Goal: Answer question/provide support

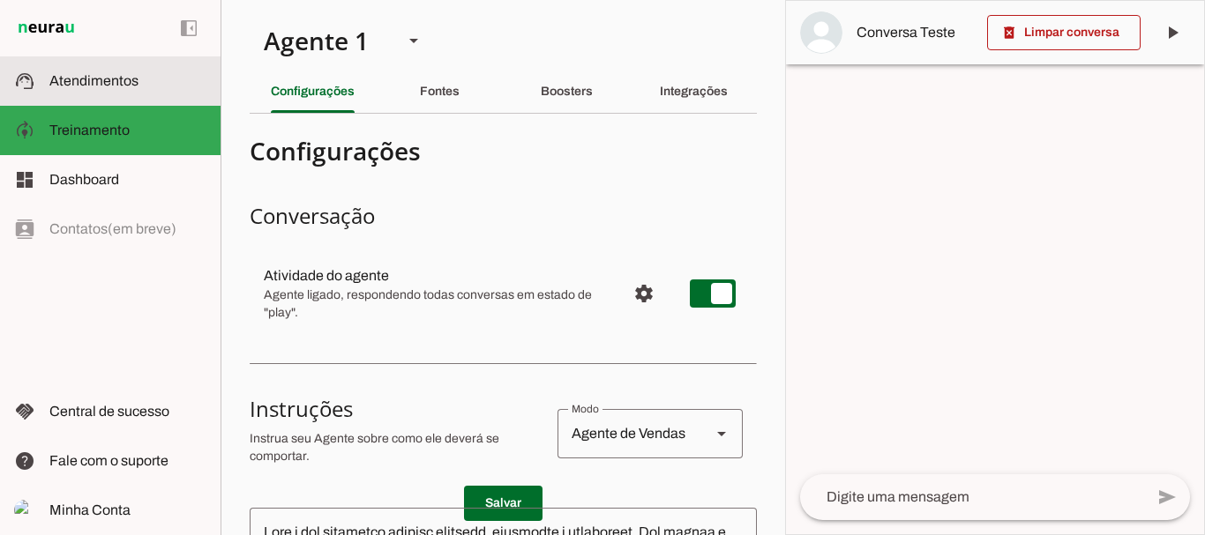
click at [131, 86] on span "Atendimentos" at bounding box center [93, 80] width 89 height 15
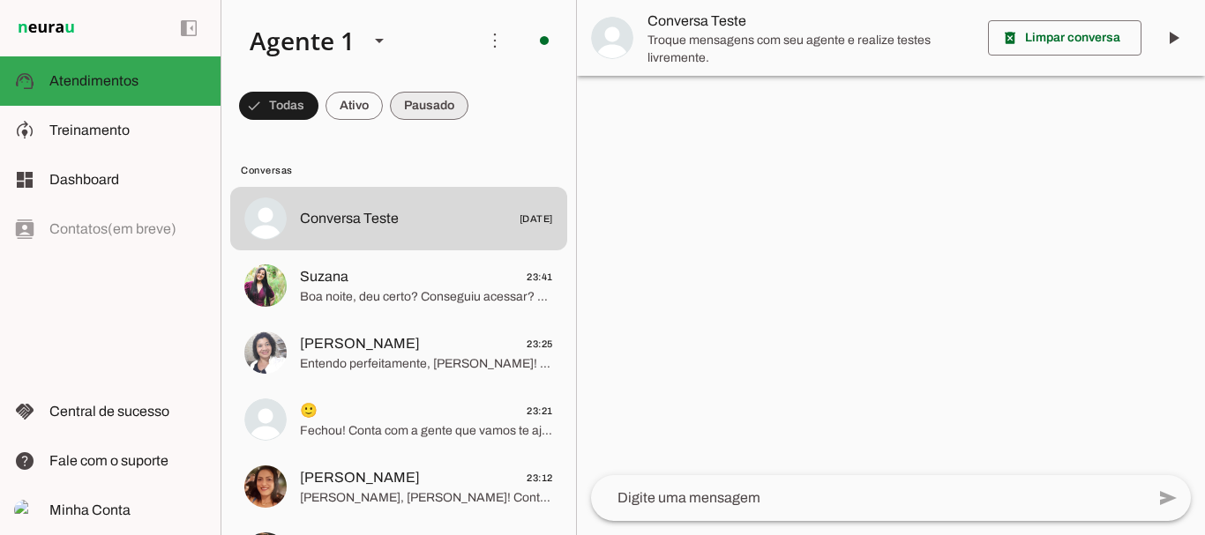
click at [318, 108] on span at bounding box center [278, 106] width 79 height 42
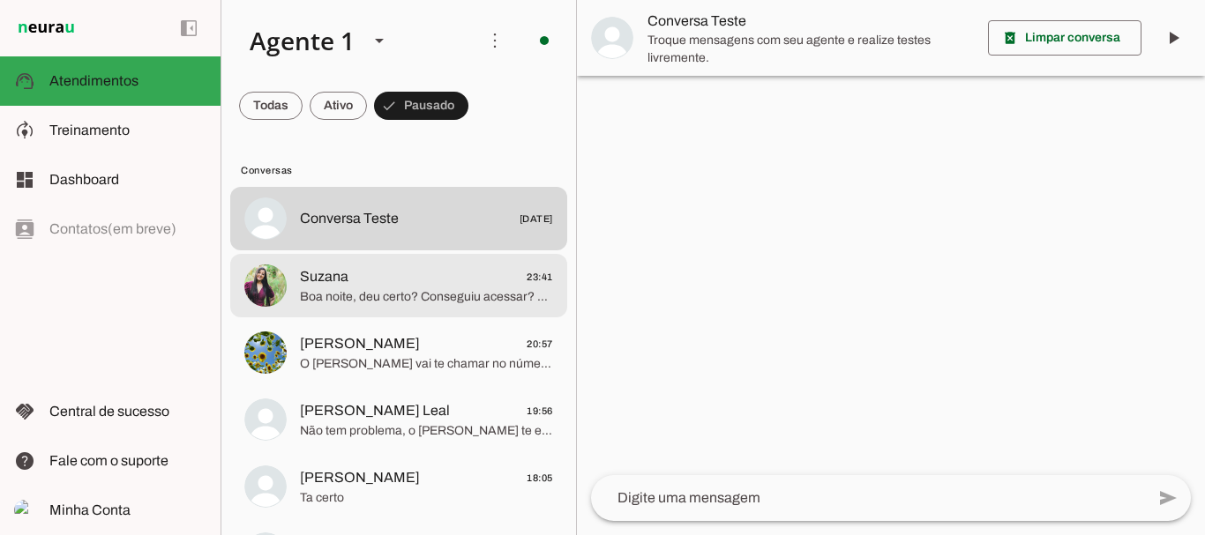
click at [362, 276] on span "Suzana 23:41" at bounding box center [426, 277] width 253 height 22
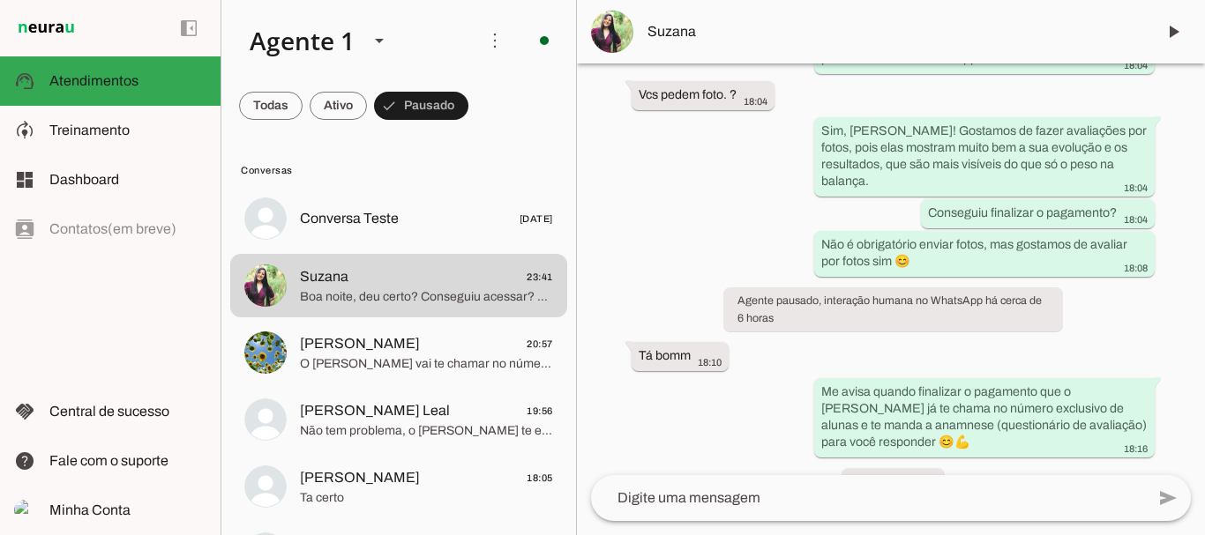
scroll to position [4033, 0]
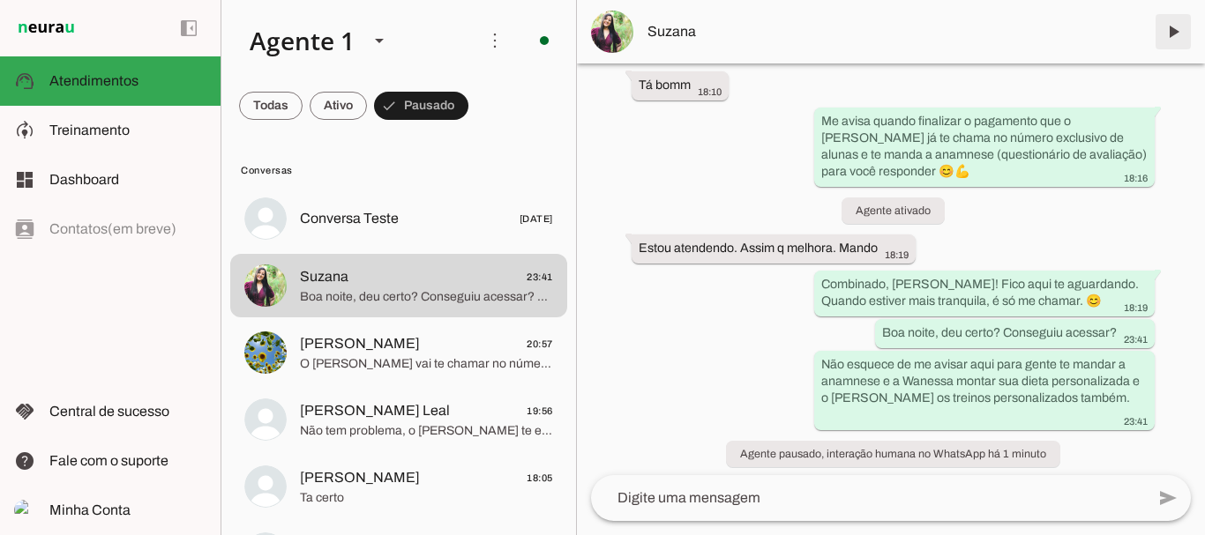
click at [1175, 33] on span at bounding box center [1173, 32] width 42 height 42
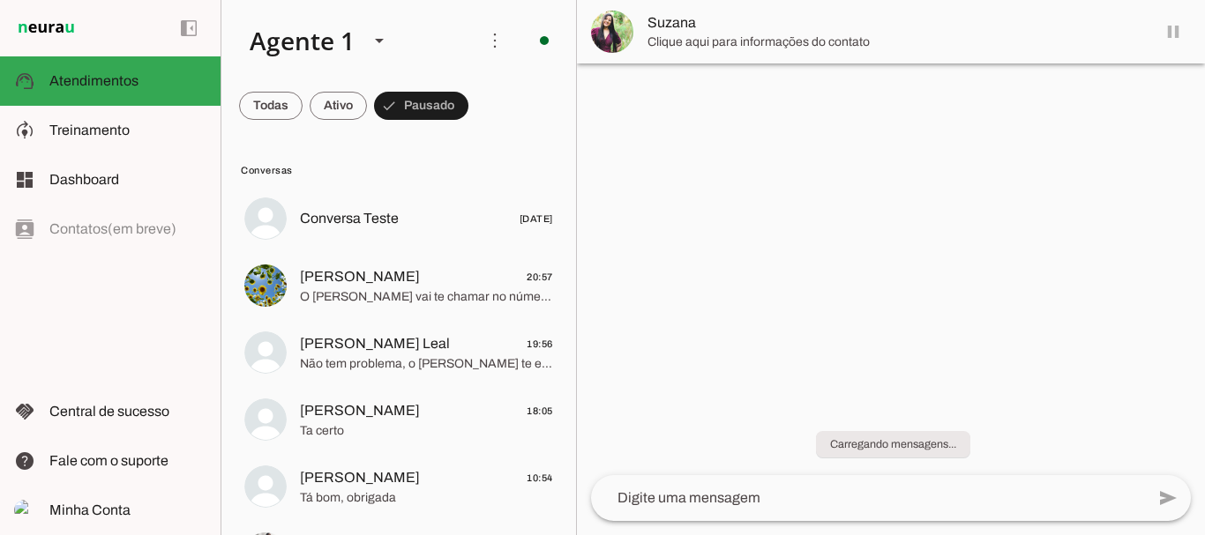
scroll to position [0, 0]
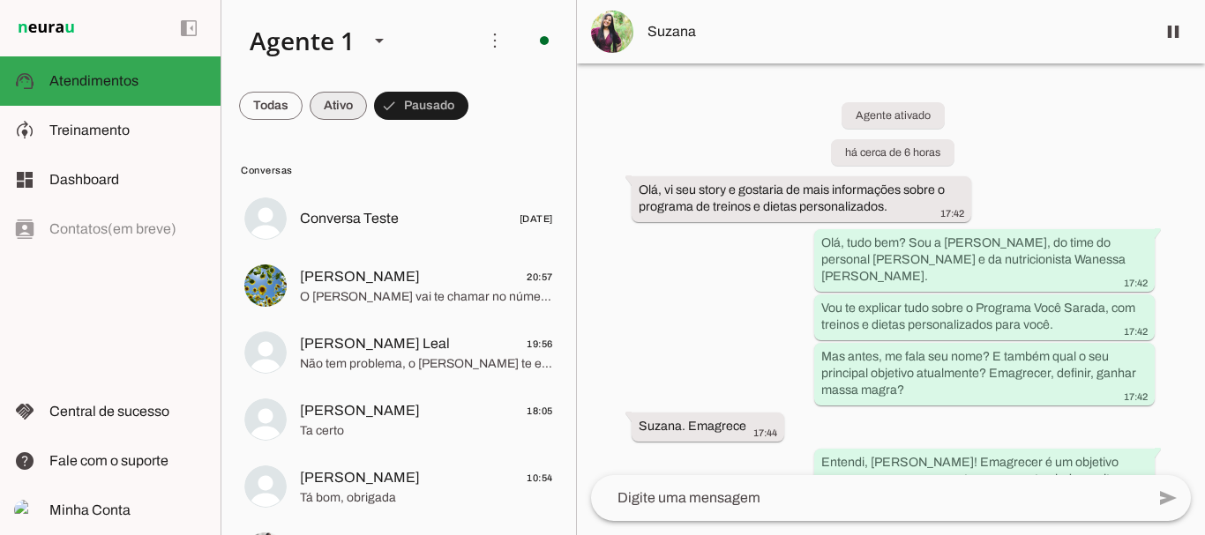
click at [302, 109] on span at bounding box center [270, 106] width 63 height 42
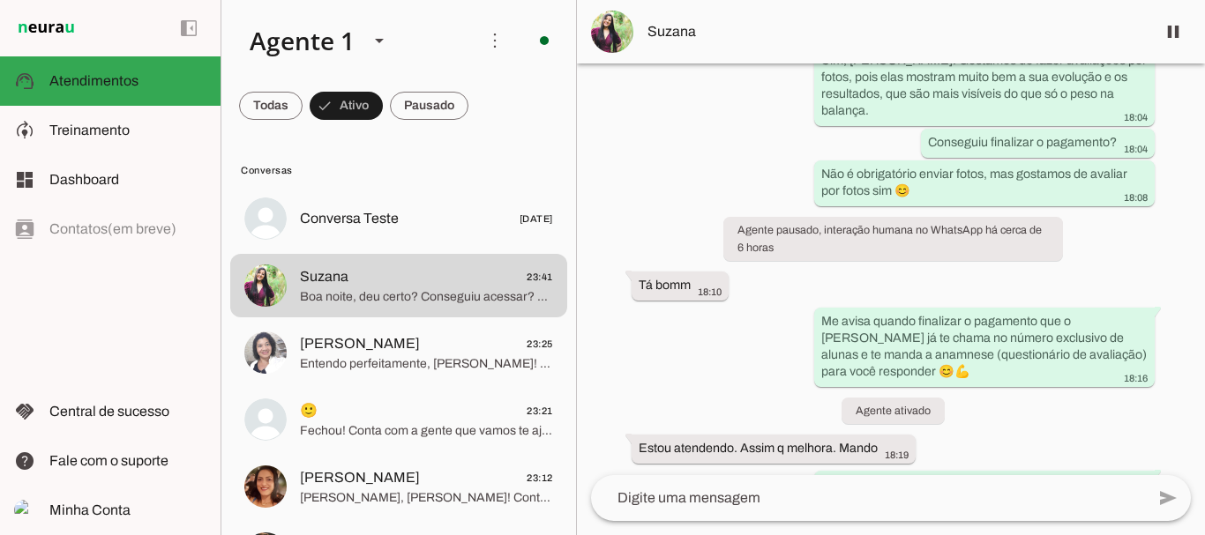
scroll to position [4033, 0]
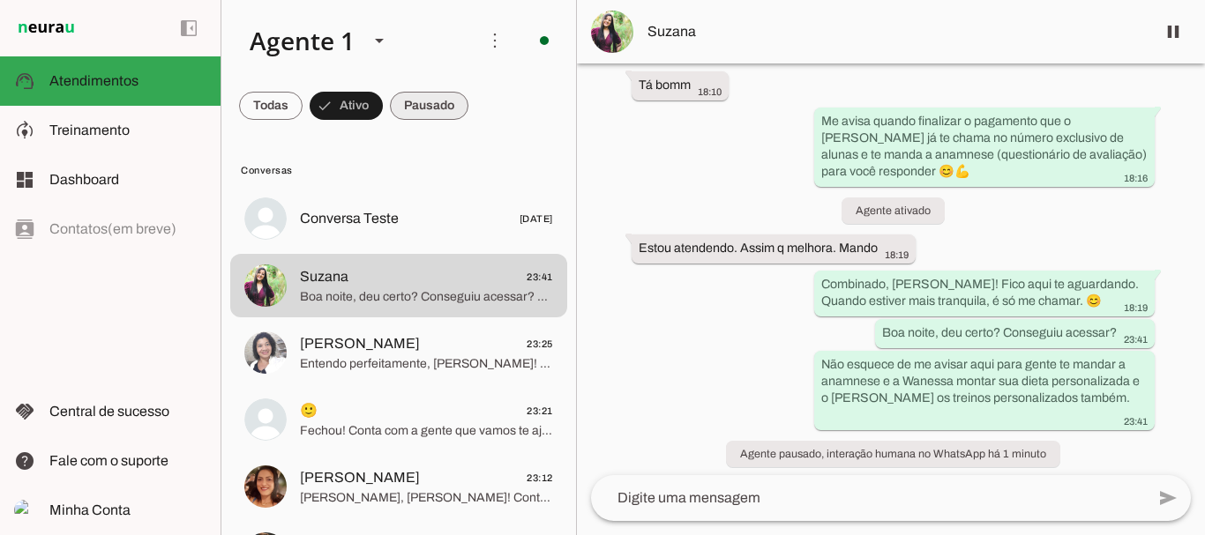
click at [302, 106] on span at bounding box center [270, 106] width 63 height 42
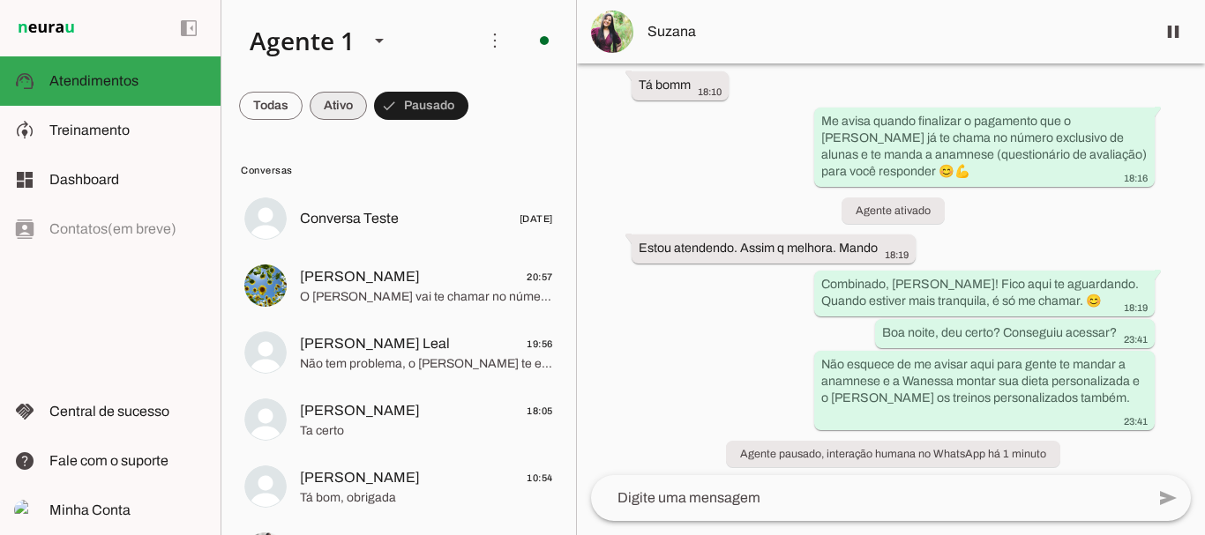
click at [302, 101] on span at bounding box center [270, 106] width 63 height 42
